Goal: Information Seeking & Learning: Understand process/instructions

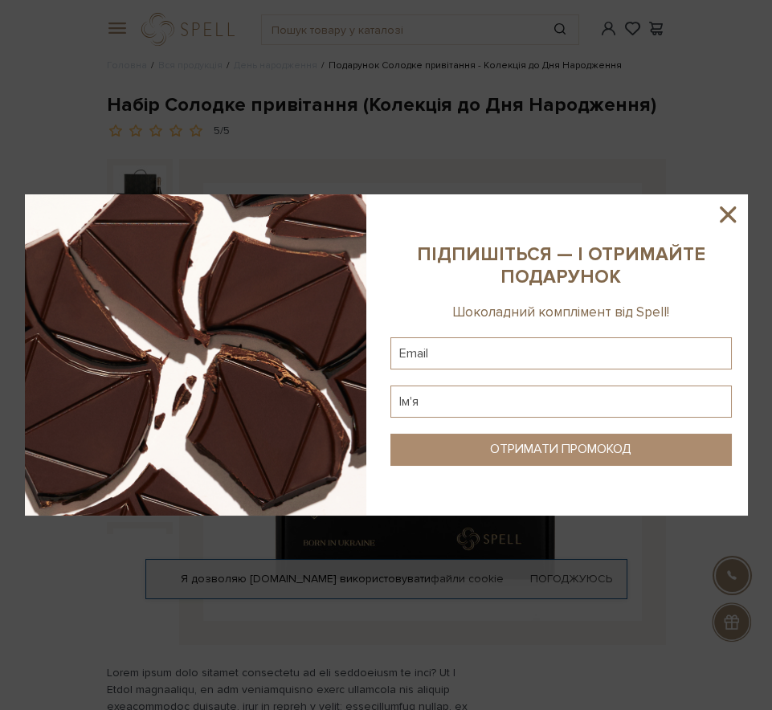
click at [730, 210] on icon at bounding box center [728, 214] width 16 height 16
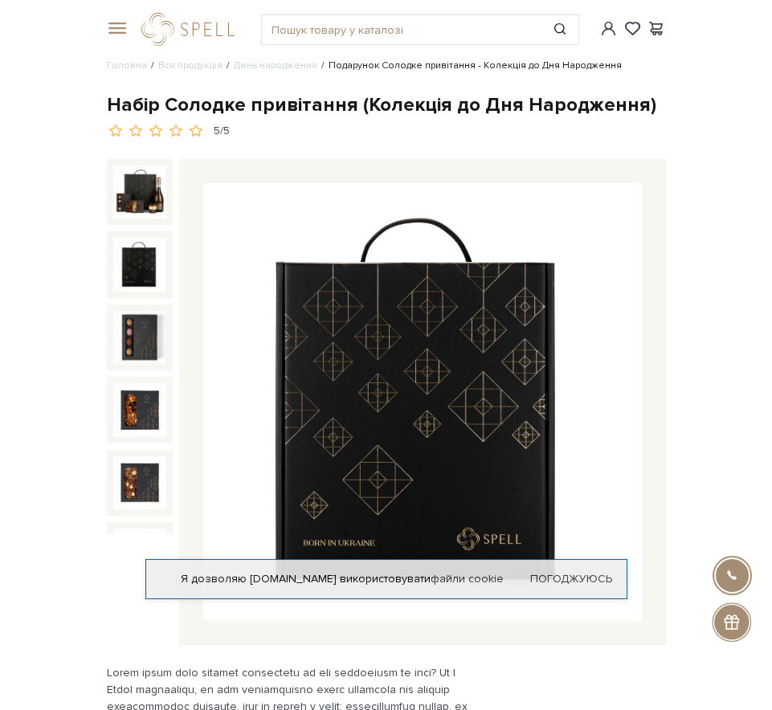
click at [139, 269] on img at bounding box center [140, 265] width 54 height 54
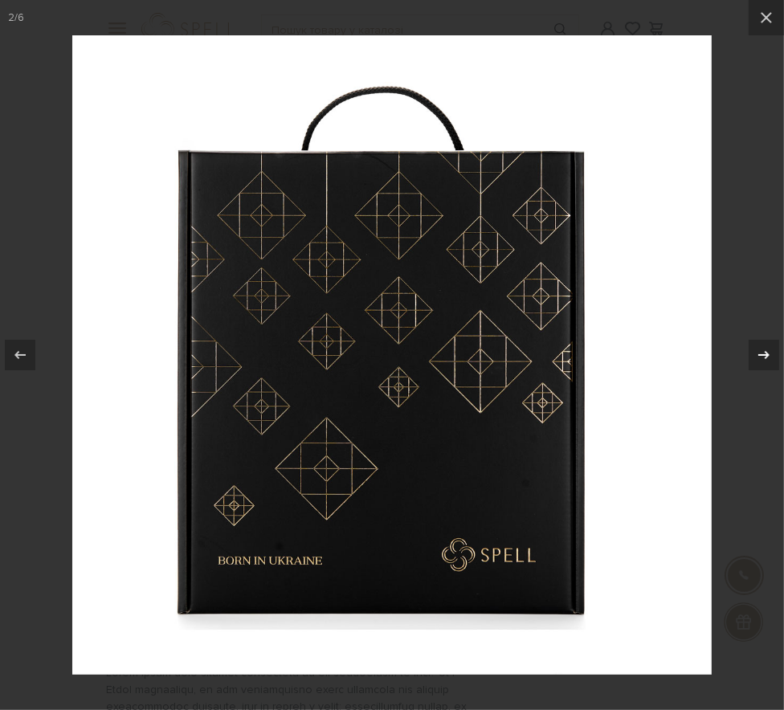
click at [758, 359] on icon at bounding box center [763, 354] width 19 height 19
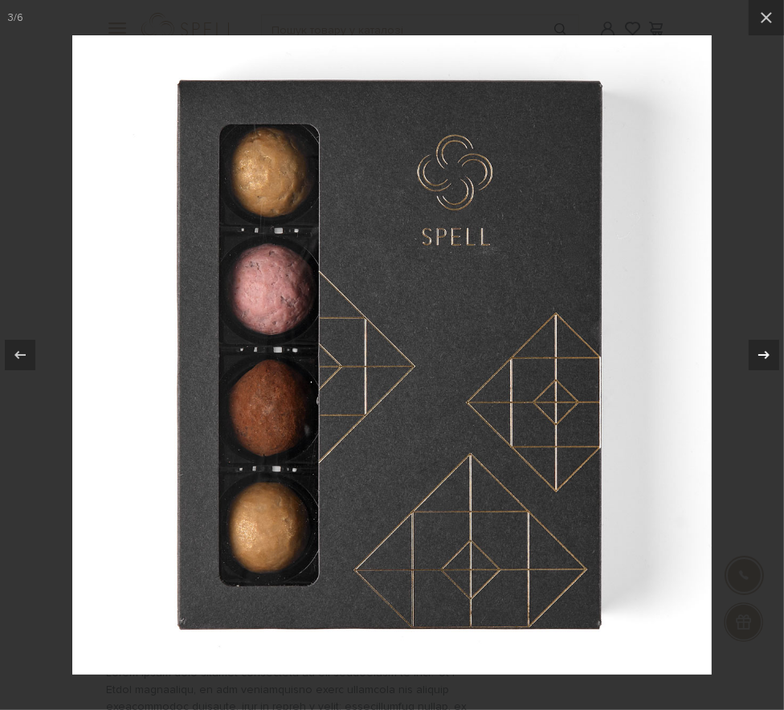
click at [759, 358] on icon at bounding box center [763, 354] width 19 height 19
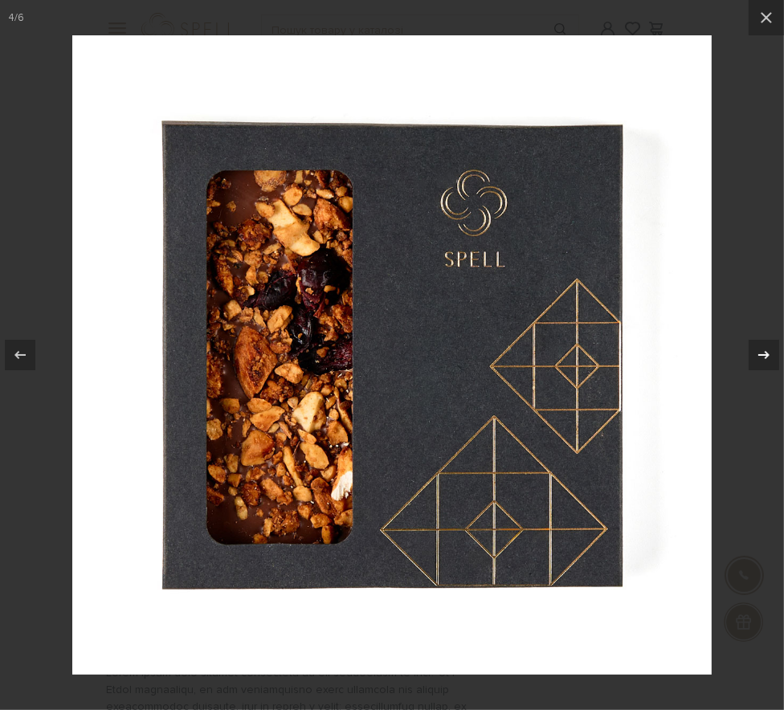
click at [759, 358] on icon at bounding box center [763, 354] width 19 height 19
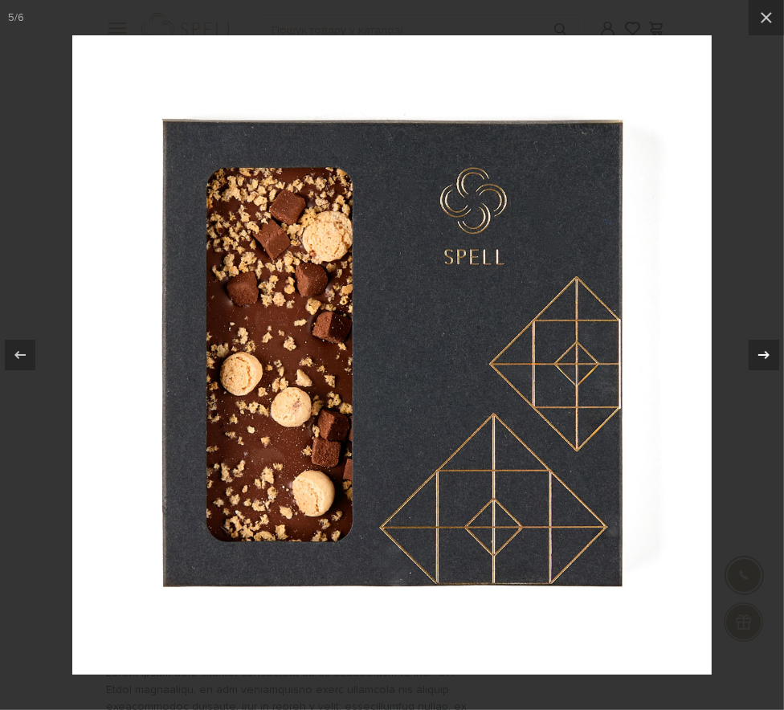
click at [759, 358] on icon at bounding box center [763, 354] width 19 height 19
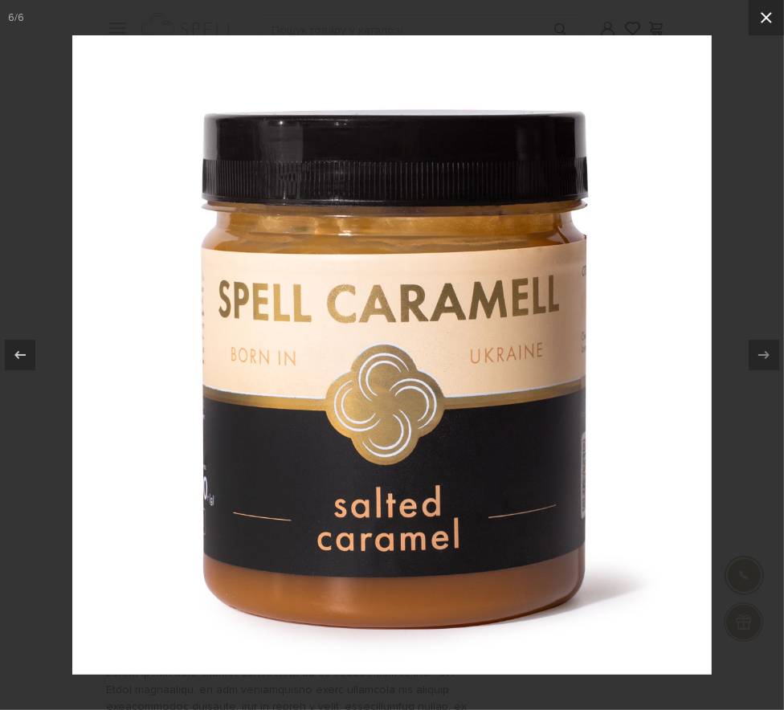
click at [763, 13] on icon at bounding box center [766, 17] width 19 height 19
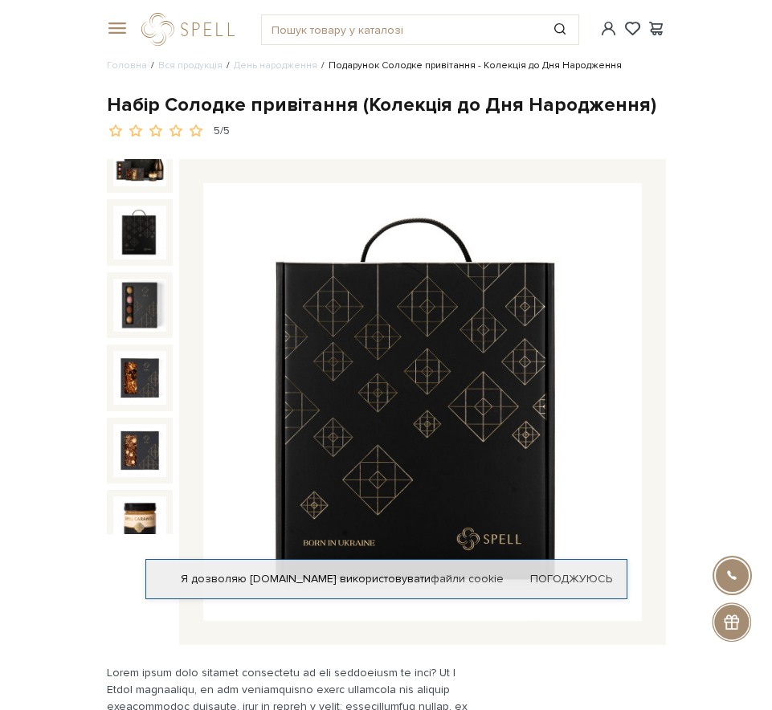
click at [123, 31] on span at bounding box center [115, 29] width 16 height 14
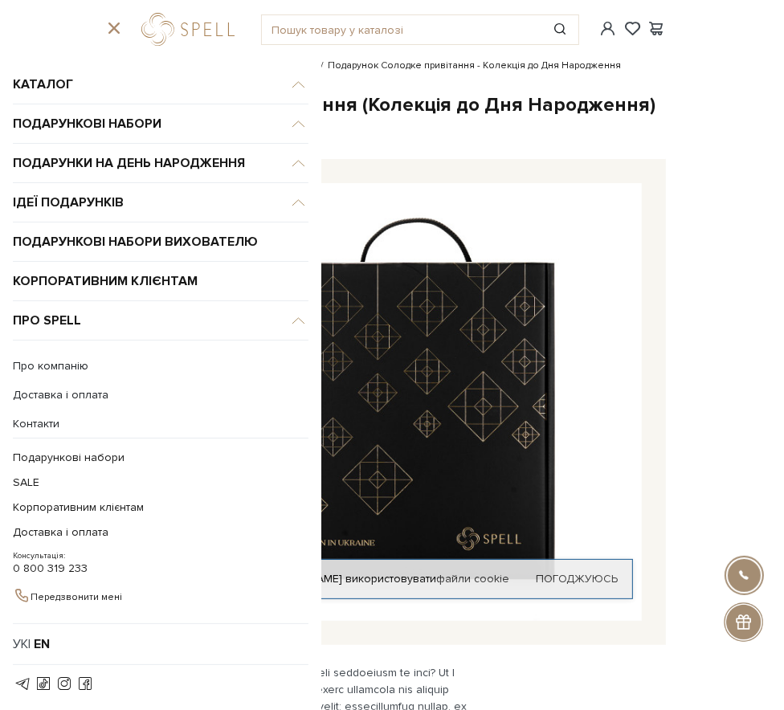
click at [47, 426] on link "Контакти" at bounding box center [161, 424] width 296 height 14
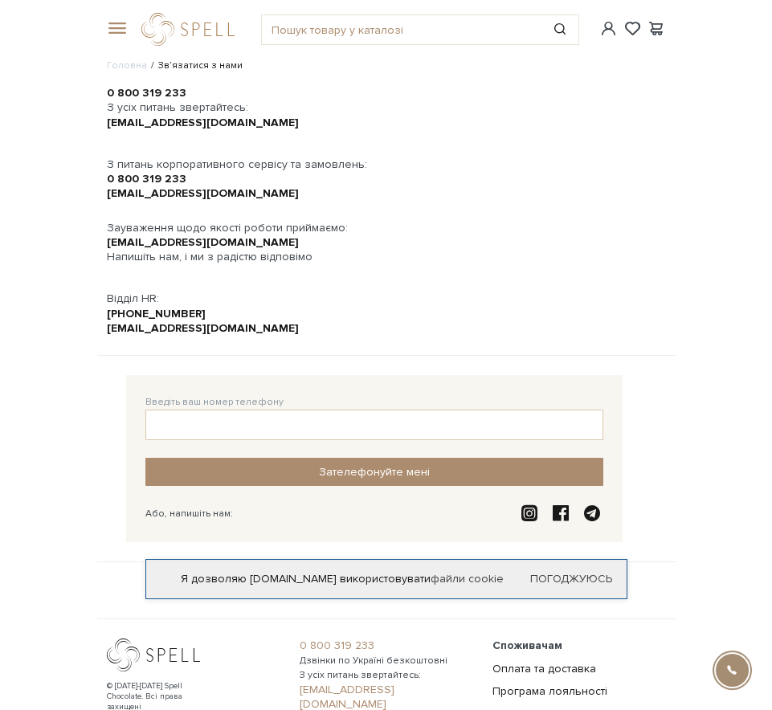
click at [121, 22] on span at bounding box center [115, 29] width 16 height 14
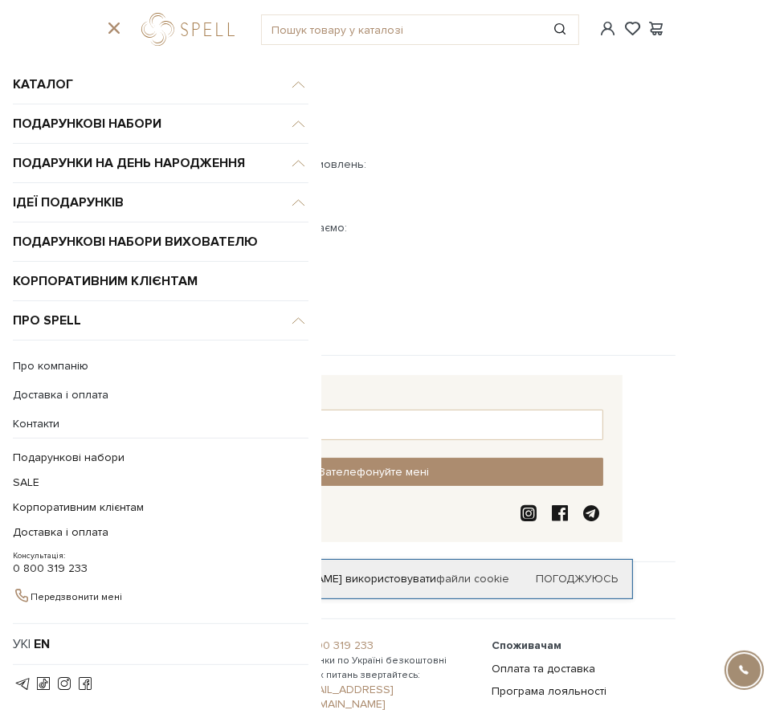
click at [37, 362] on link "Про компанію" at bounding box center [161, 366] width 296 height 14
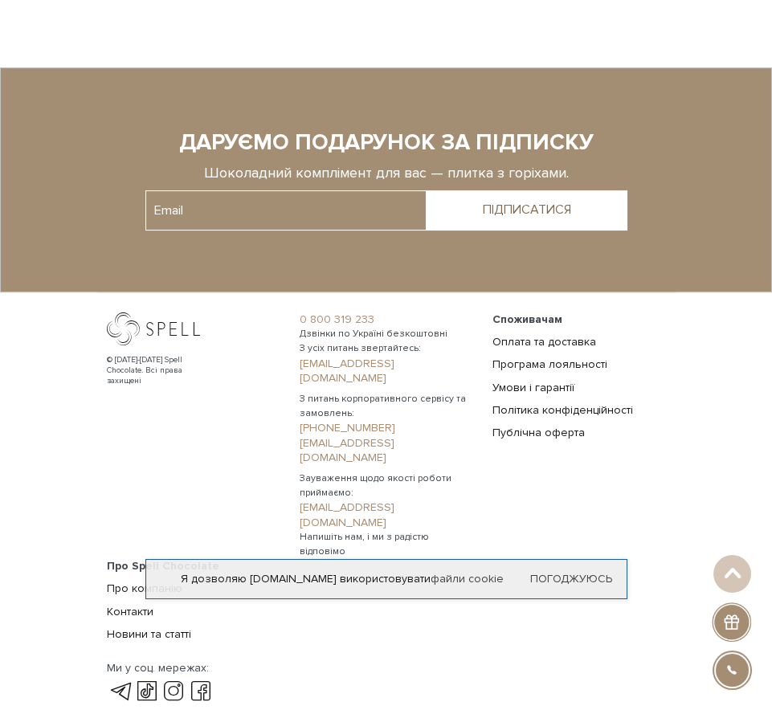
scroll to position [1284, 0]
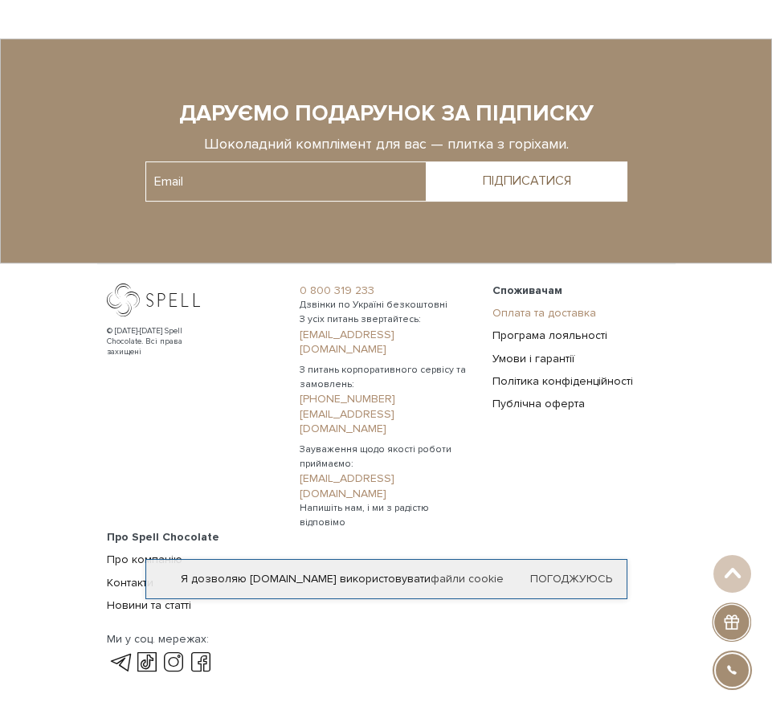
click at [522, 315] on link "Оплата та доставка" at bounding box center [544, 313] width 104 height 14
